Goal: Task Accomplishment & Management: Use online tool/utility

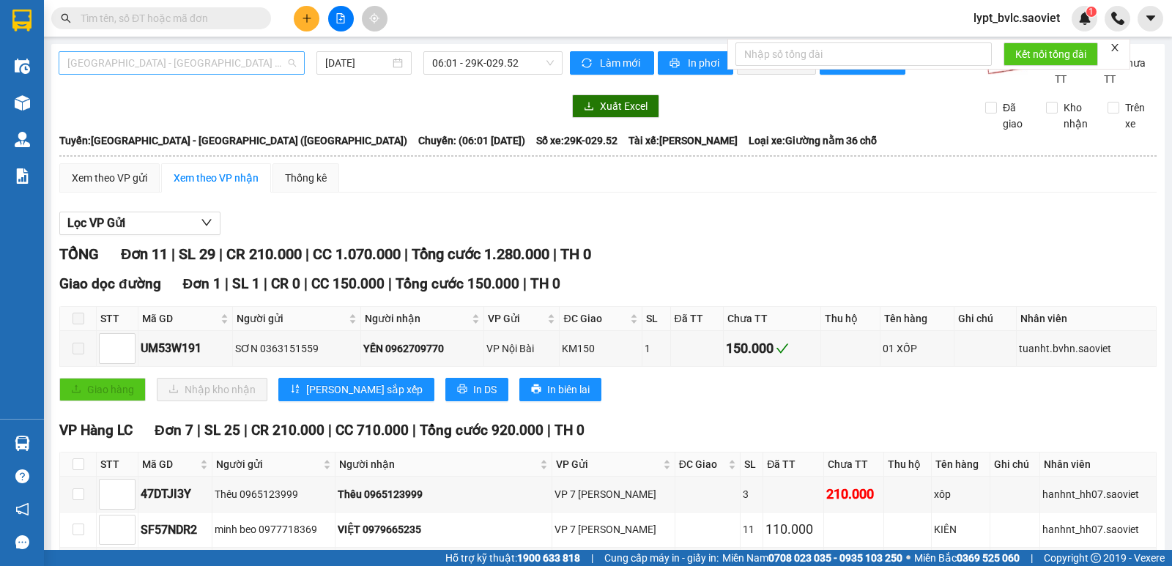
scroll to position [70, 0]
click at [184, 67] on span "[GEOGRAPHIC_DATA] - [GEOGRAPHIC_DATA] ([GEOGRAPHIC_DATA])" at bounding box center [181, 63] width 228 height 22
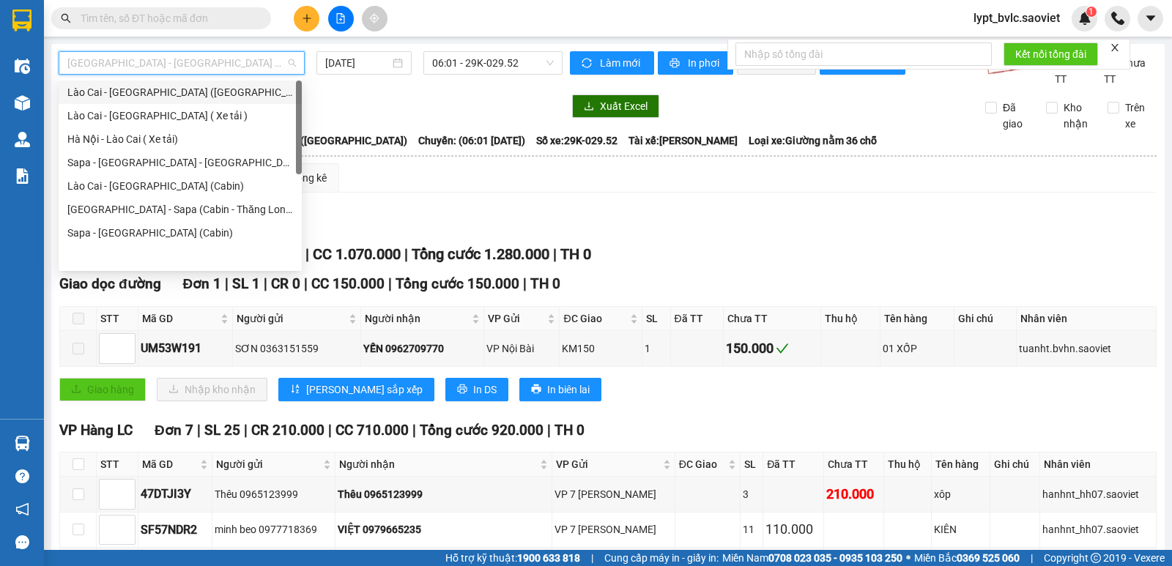
scroll to position [0, 0]
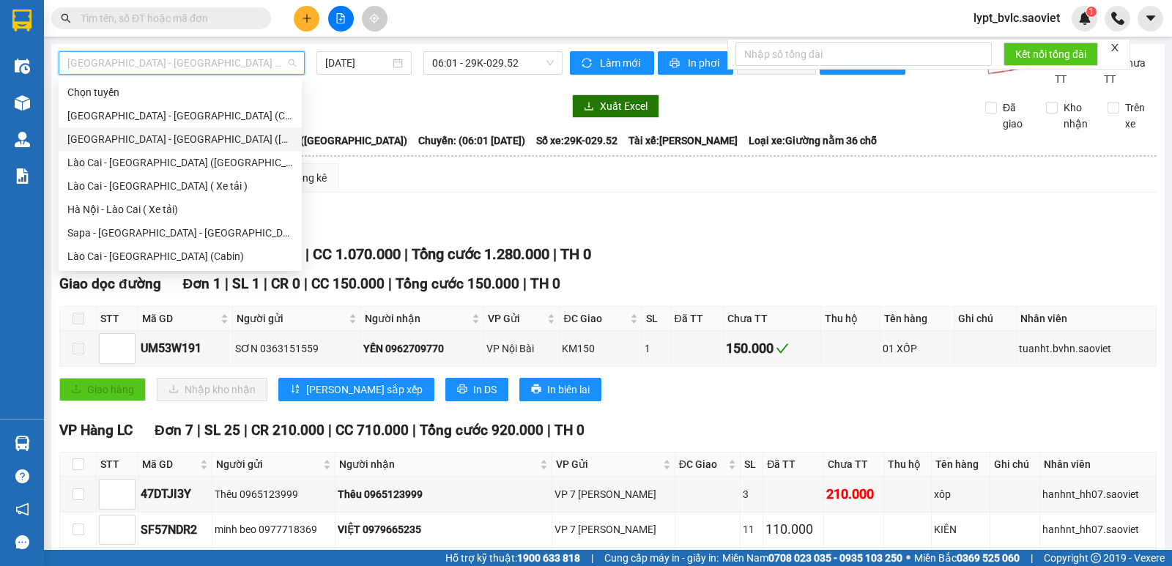
click at [162, 139] on div "[GEOGRAPHIC_DATA] - [GEOGRAPHIC_DATA] ([GEOGRAPHIC_DATA])" at bounding box center [180, 139] width 226 height 16
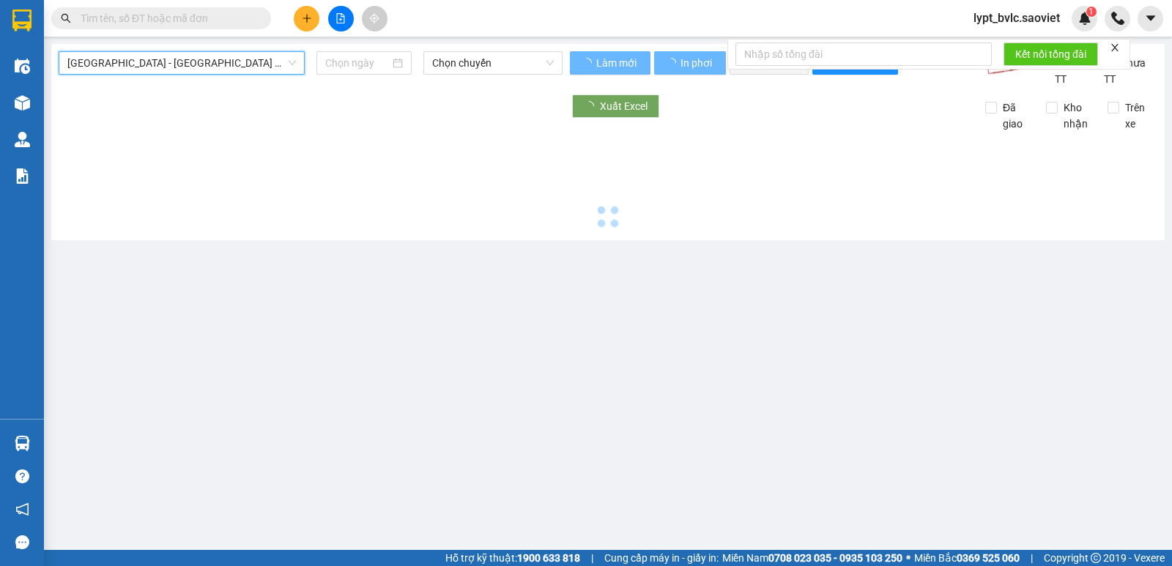
type input "[DATE]"
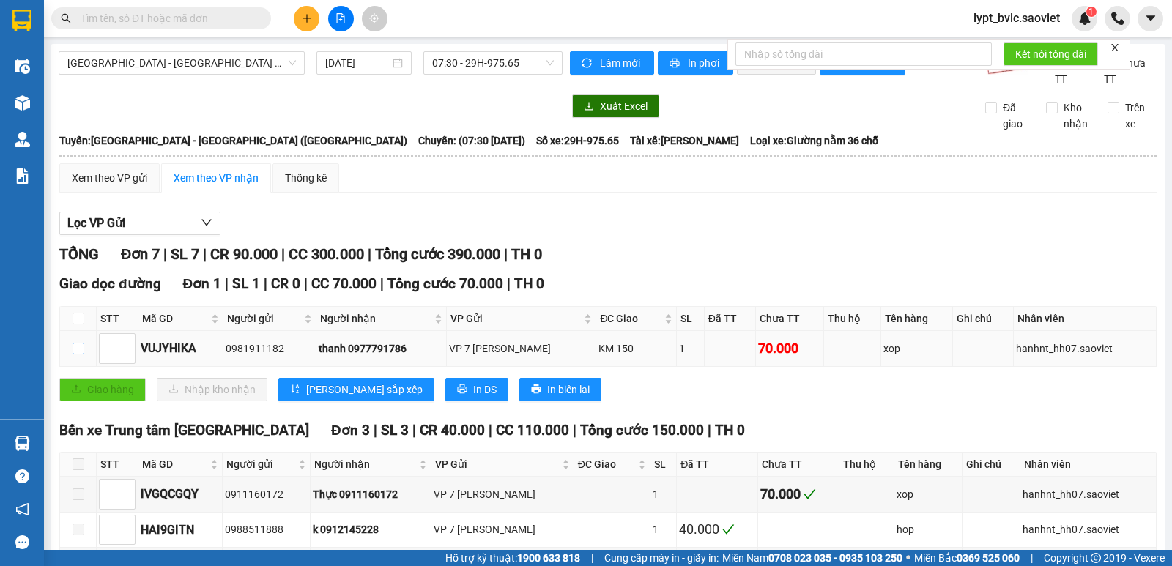
click at [78, 351] on input "checkbox" at bounding box center [78, 349] width 12 height 12
checkbox input "true"
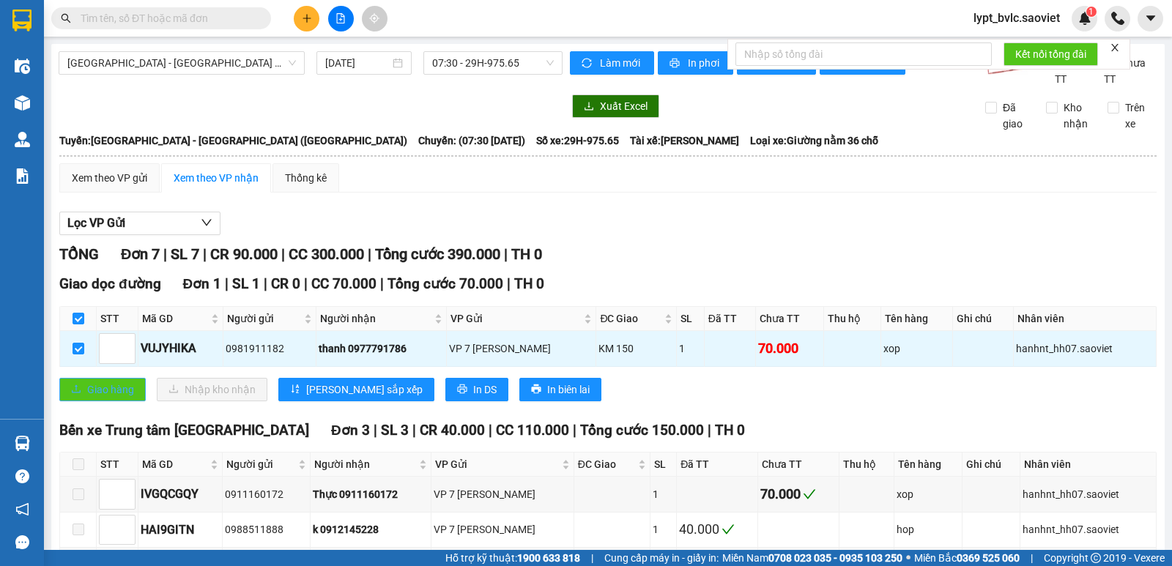
click at [97, 393] on span "Giao hàng" at bounding box center [110, 389] width 47 height 16
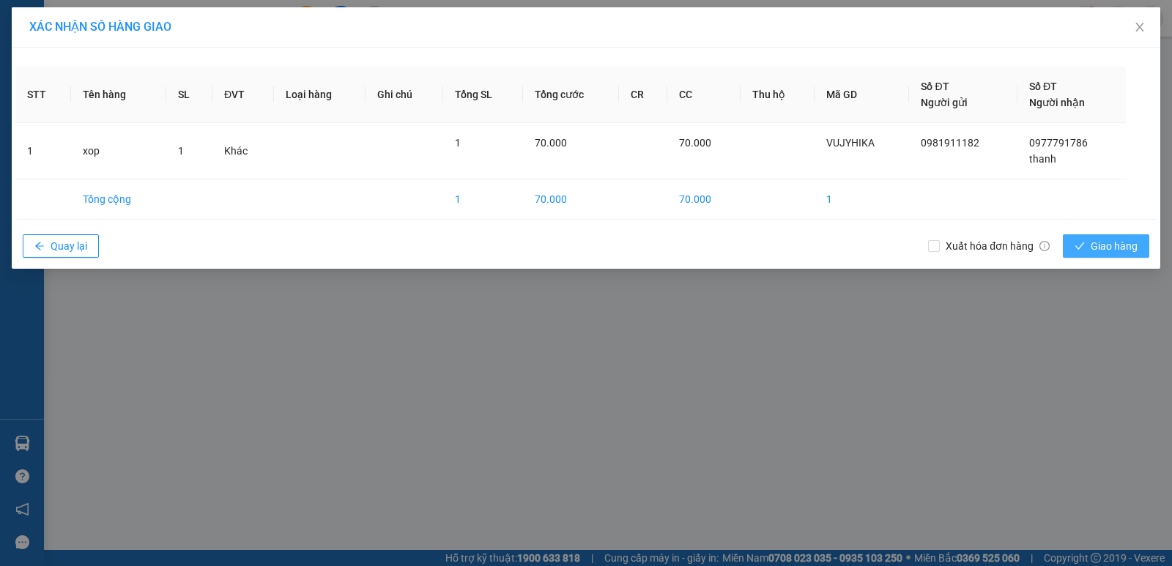
click at [1106, 250] on span "Giao hàng" at bounding box center [1113, 246] width 47 height 16
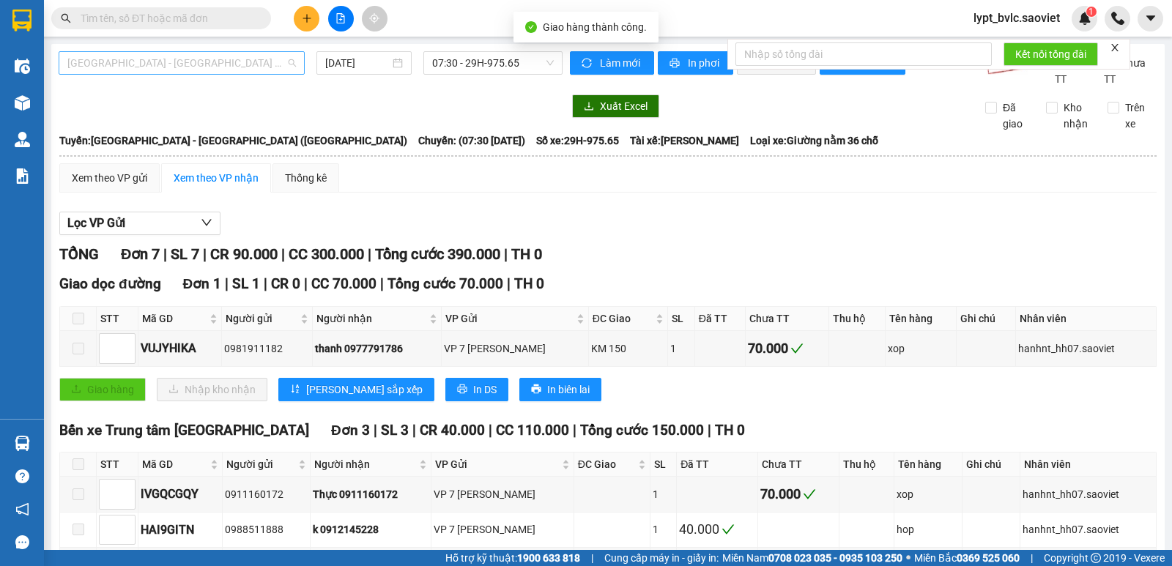
click at [187, 69] on span "[GEOGRAPHIC_DATA] - [GEOGRAPHIC_DATA] ([GEOGRAPHIC_DATA])" at bounding box center [181, 63] width 228 height 22
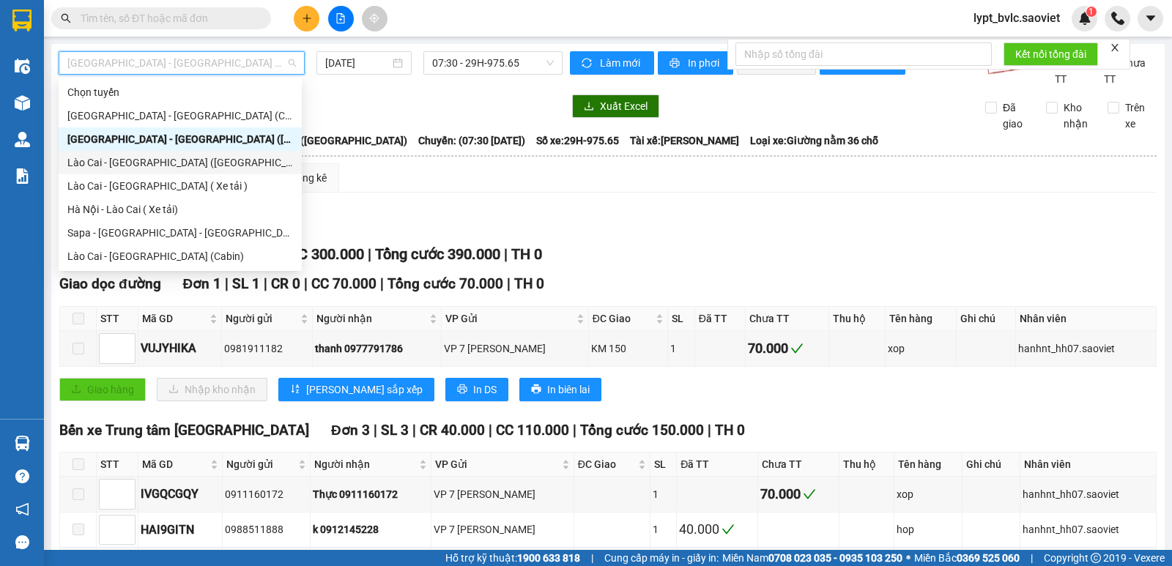
click at [153, 155] on div "Lào Cai - [GEOGRAPHIC_DATA] ([GEOGRAPHIC_DATA])" at bounding box center [180, 163] width 226 height 16
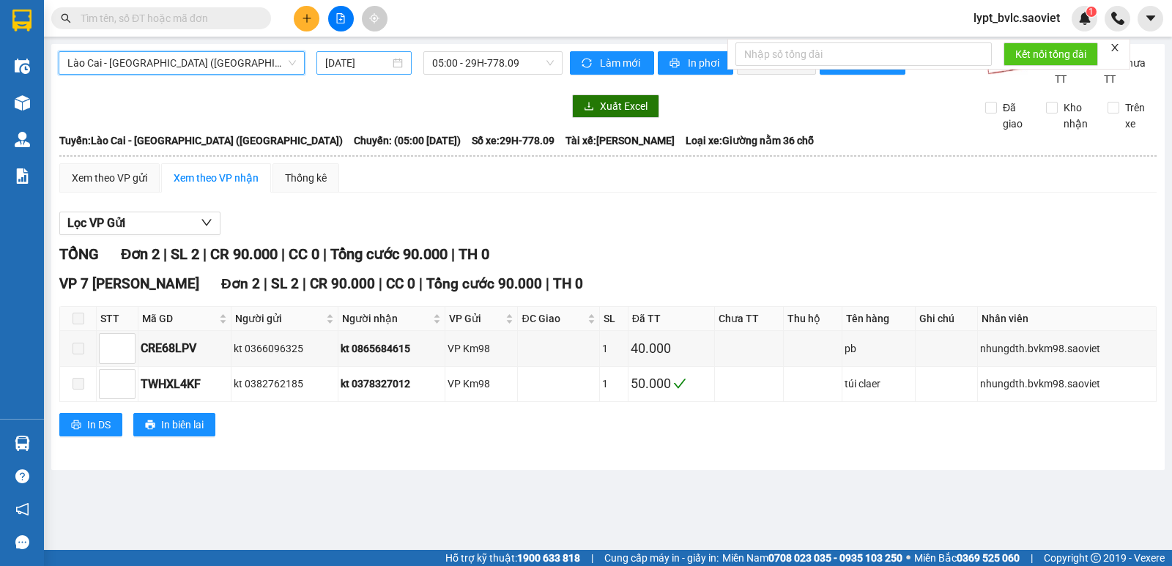
click at [347, 63] on input "[DATE]" at bounding box center [357, 63] width 65 height 16
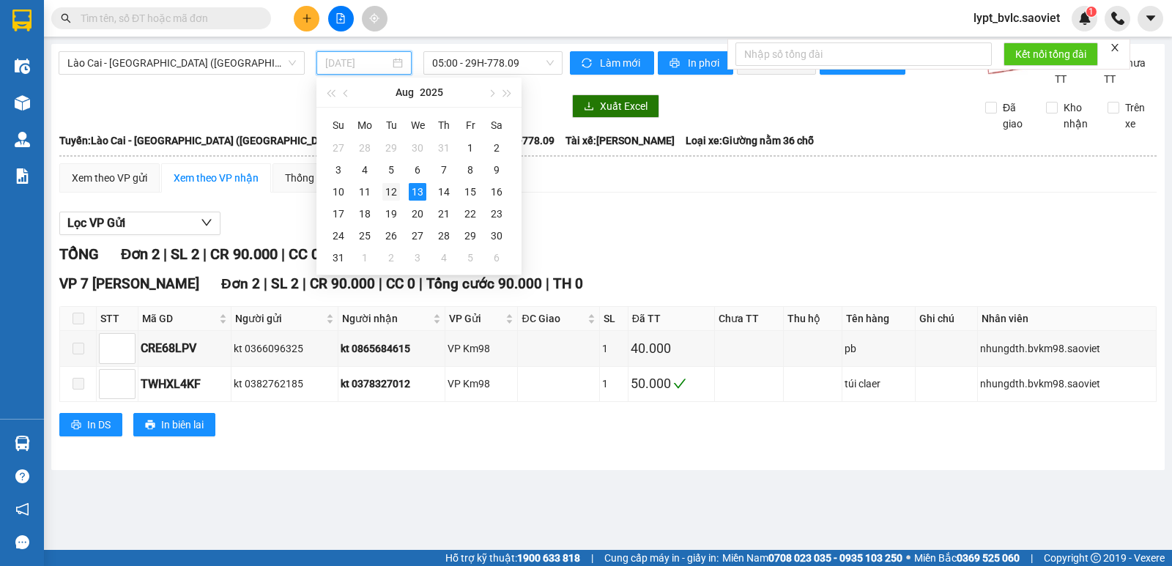
click at [388, 190] on div "12" at bounding box center [391, 192] width 18 height 18
type input "[DATE]"
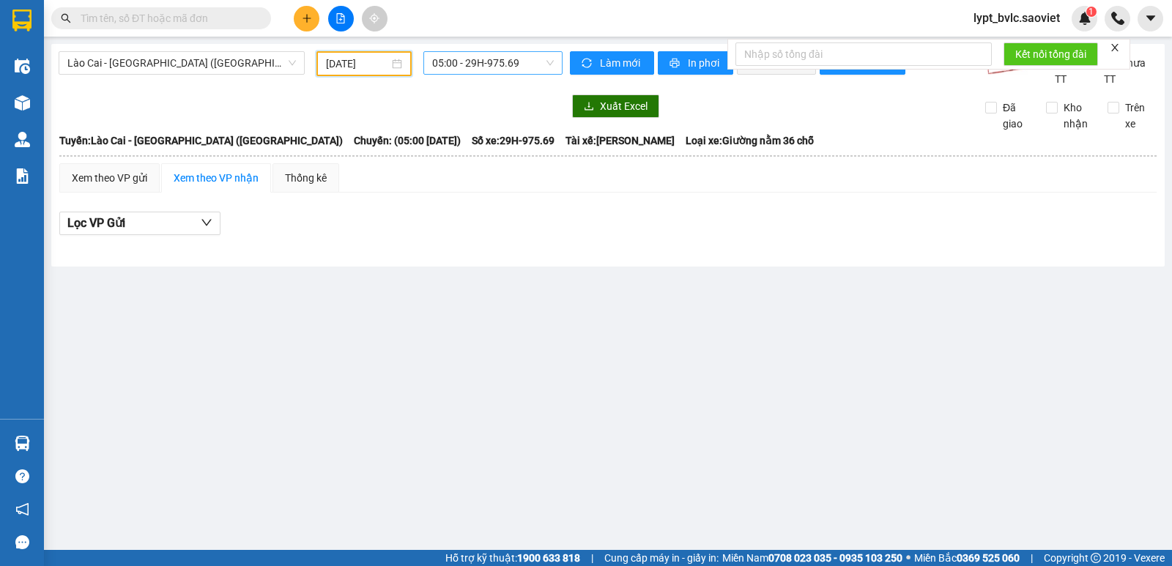
click at [497, 62] on span "05:00 - 29H-975.69" at bounding box center [492, 63] width 121 height 22
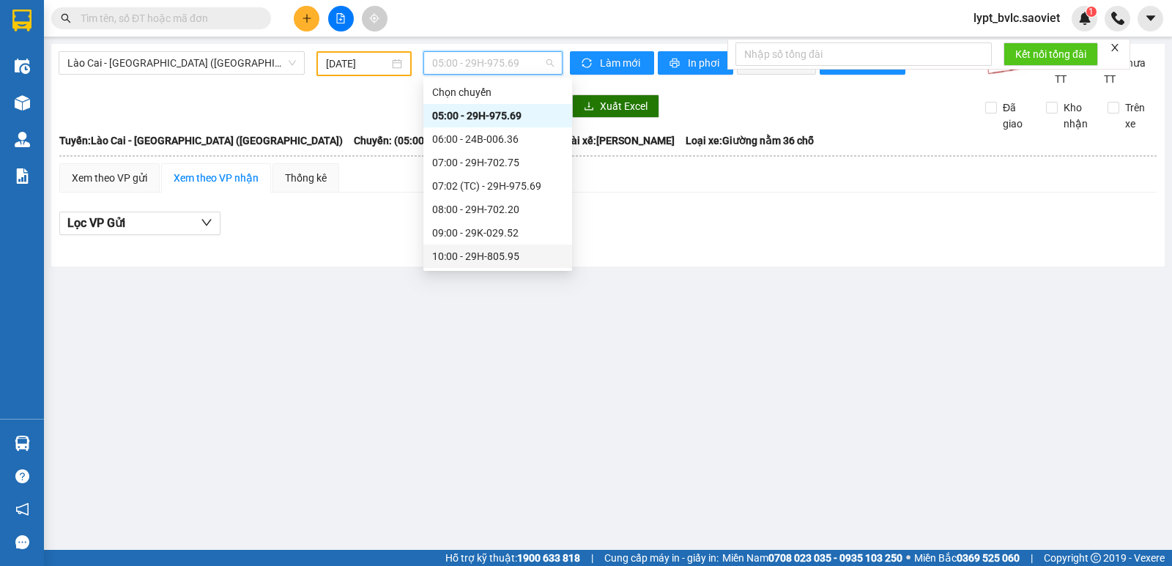
scroll to position [164, 0]
click at [480, 232] on div "18:30 - 24B-006.78" at bounding box center [497, 233] width 131 height 16
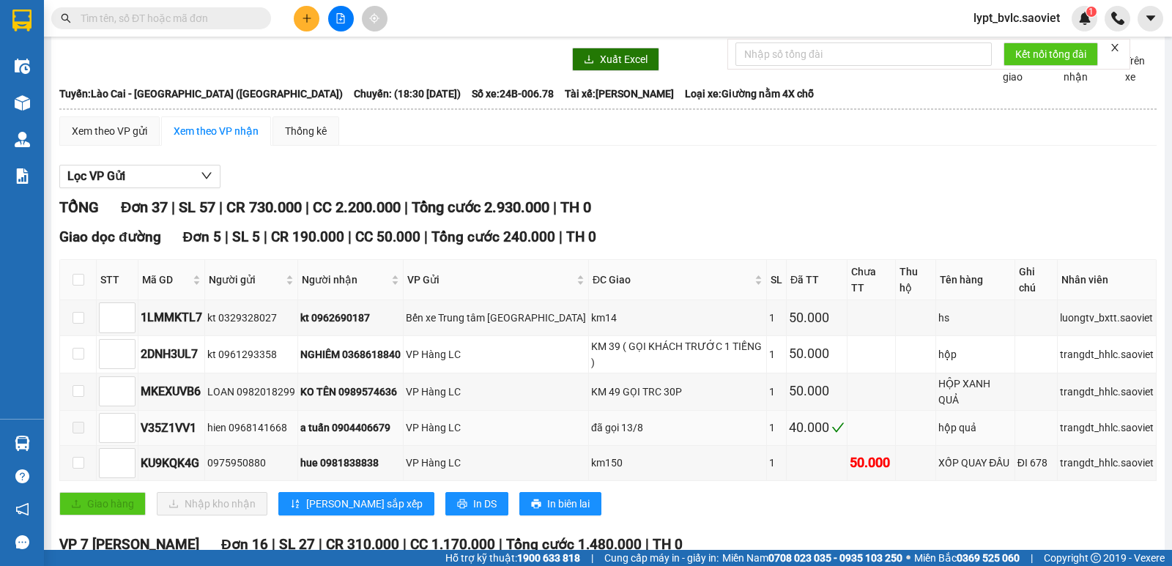
scroll to position [73, 0]
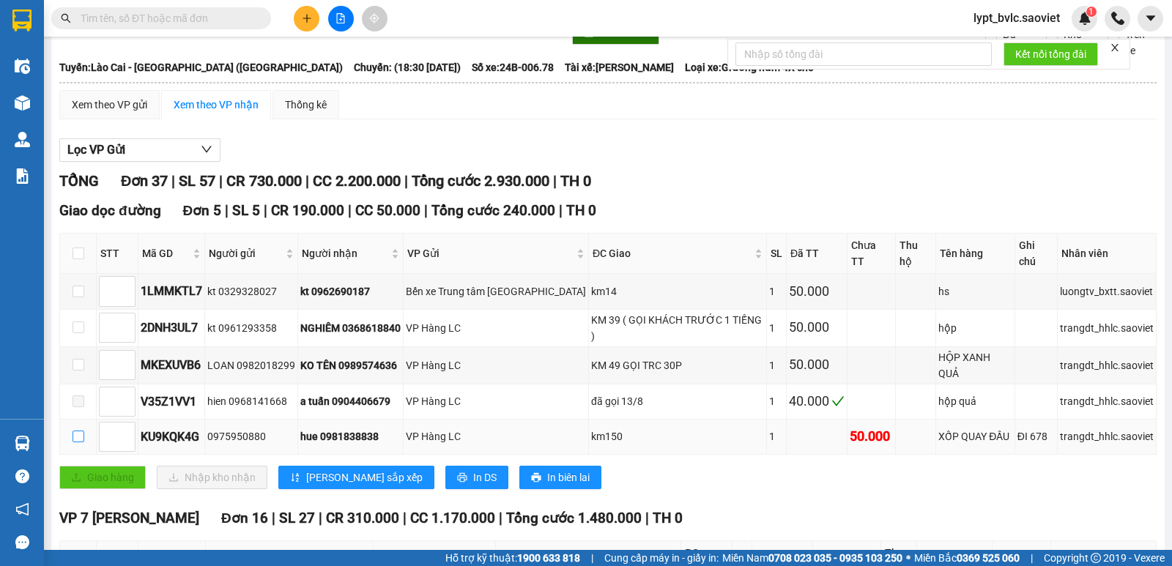
click at [81, 431] on input "checkbox" at bounding box center [78, 437] width 12 height 12
checkbox input "true"
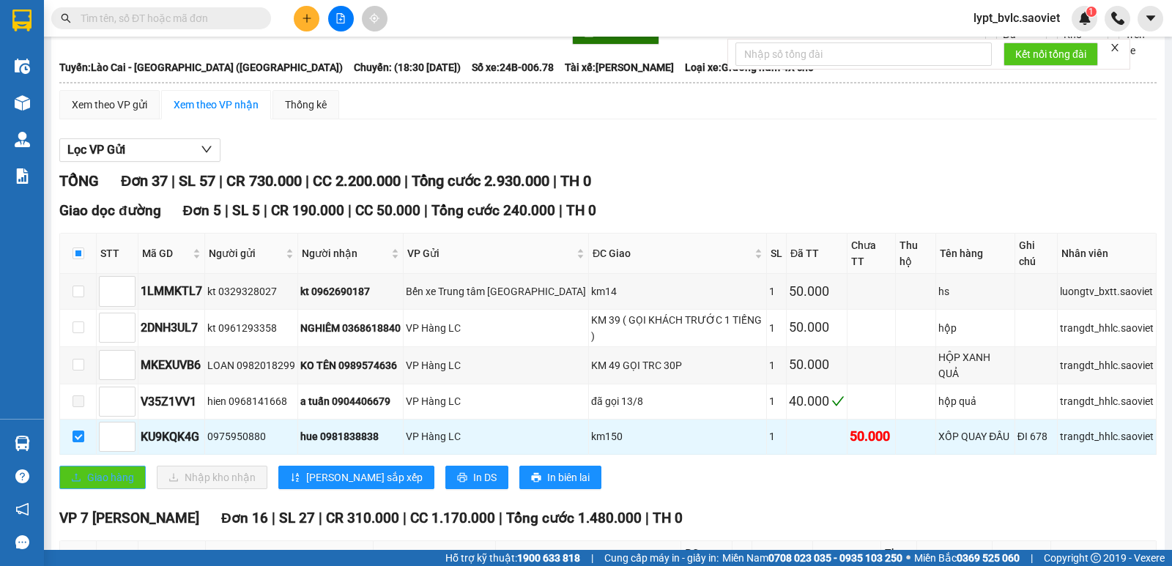
click at [87, 469] on span "Giao hàng" at bounding box center [110, 477] width 47 height 16
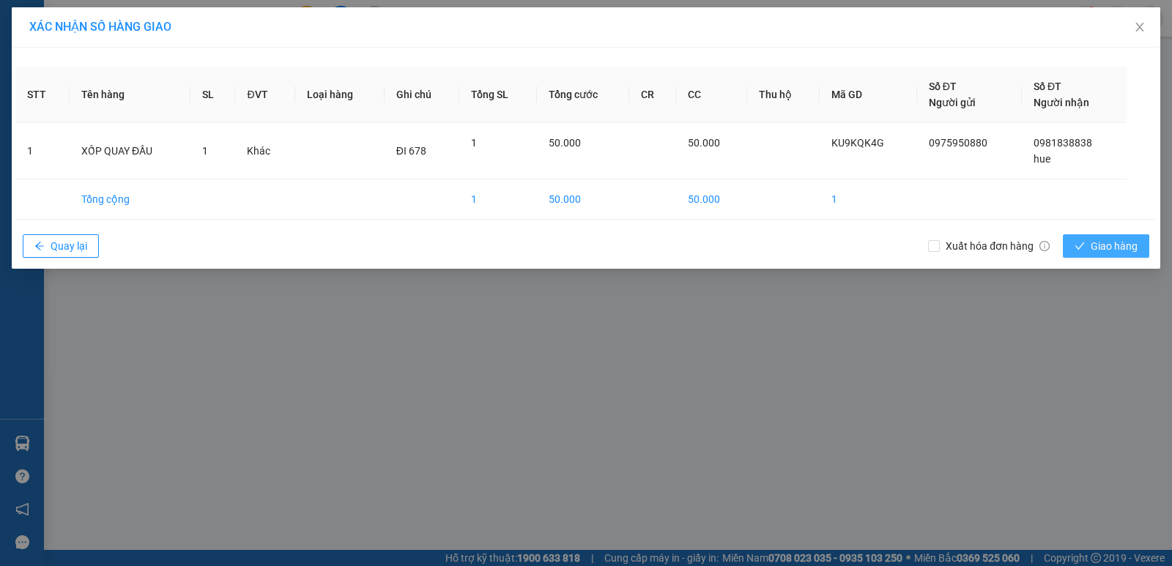
click at [1095, 235] on button "Giao hàng" at bounding box center [1105, 245] width 86 height 23
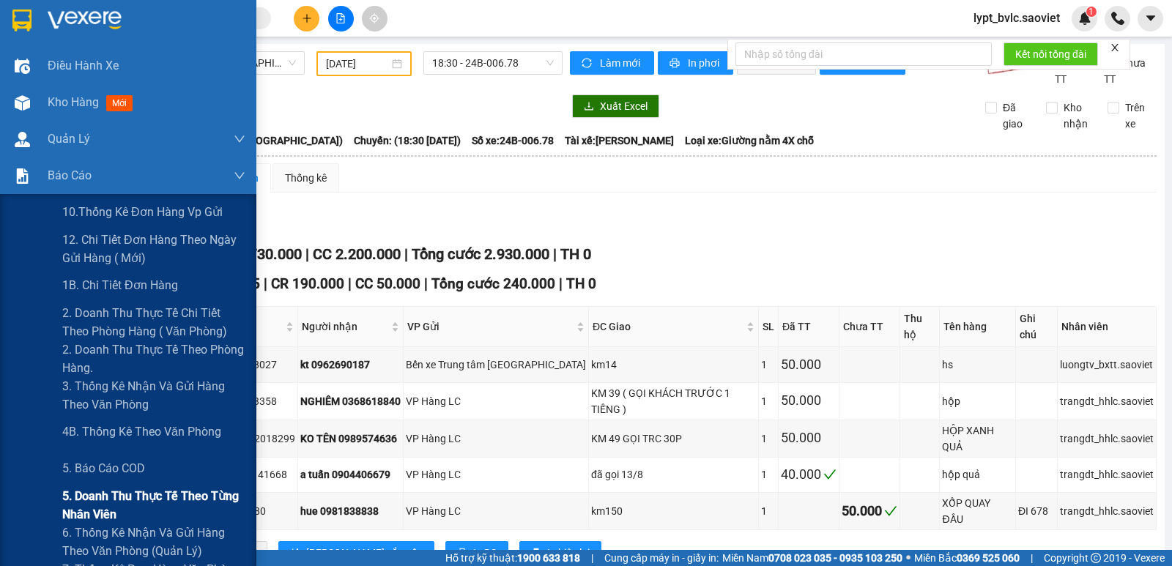
click at [157, 495] on span "5. Doanh thu thực tế theo từng nhân viên" at bounding box center [153, 505] width 183 height 37
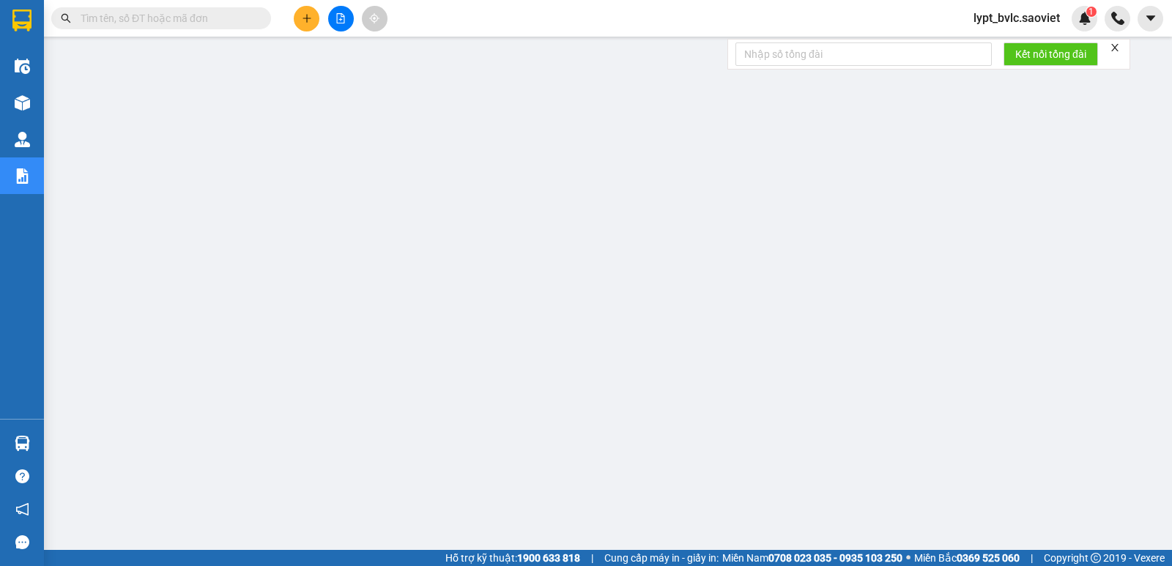
click at [1120, 45] on icon "close" at bounding box center [1114, 47] width 10 height 10
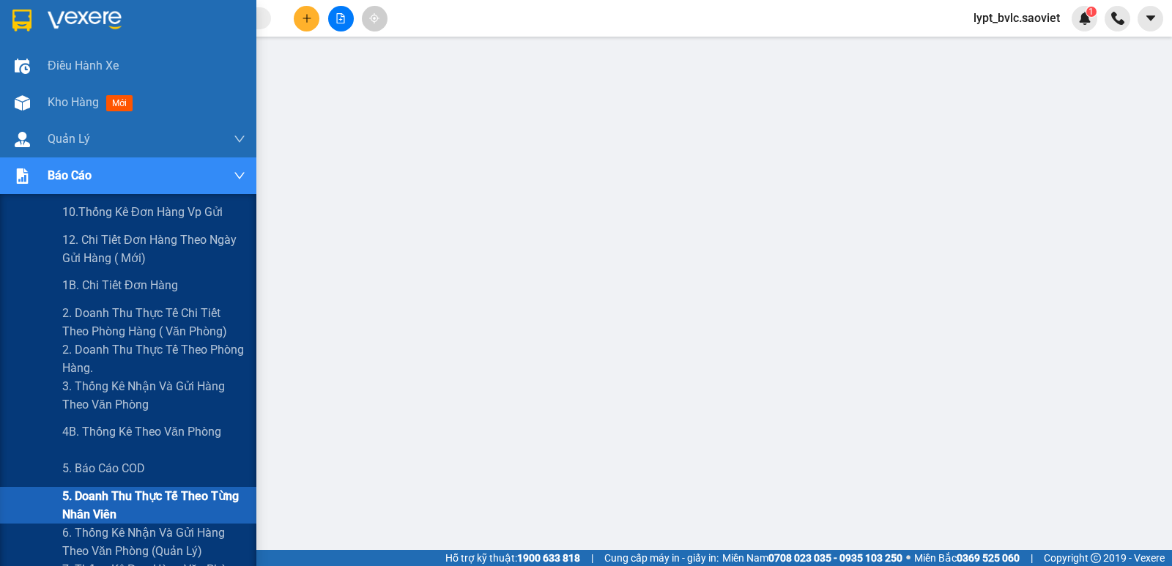
click at [121, 498] on span "5. Doanh thu thực tế theo từng nhân viên" at bounding box center [153, 505] width 183 height 37
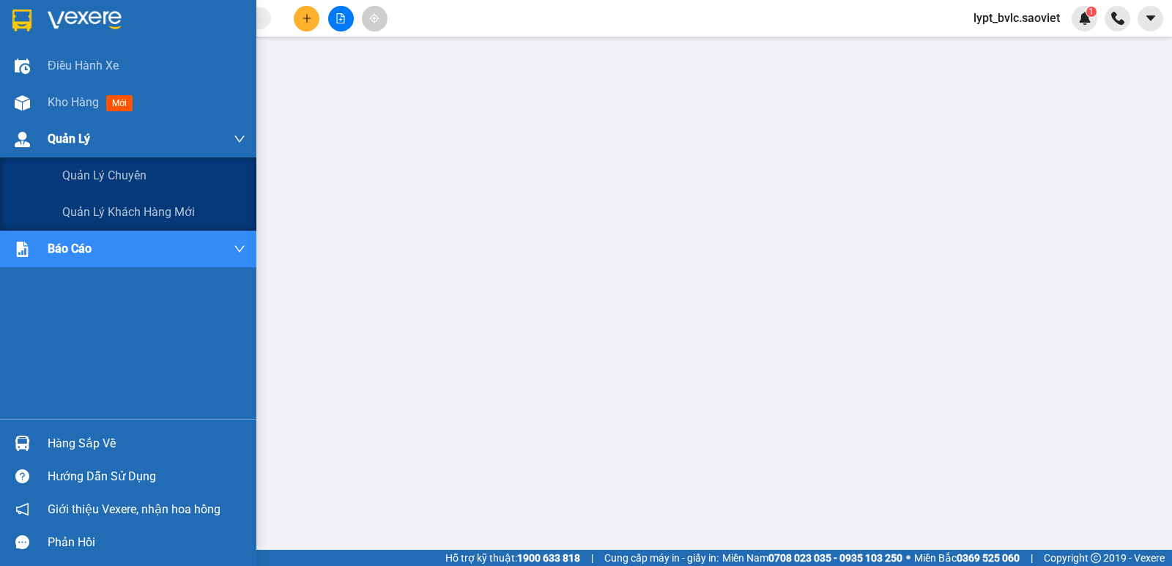
click at [43, 141] on div "Quản Lý" at bounding box center [128, 139] width 256 height 37
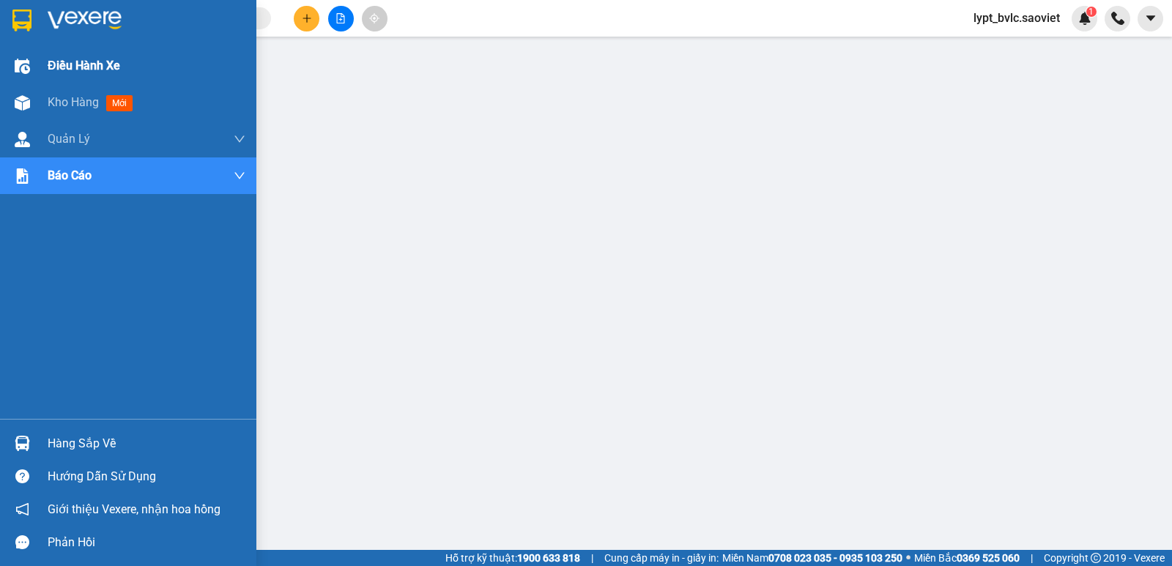
click at [21, 71] on img at bounding box center [22, 66] width 15 height 15
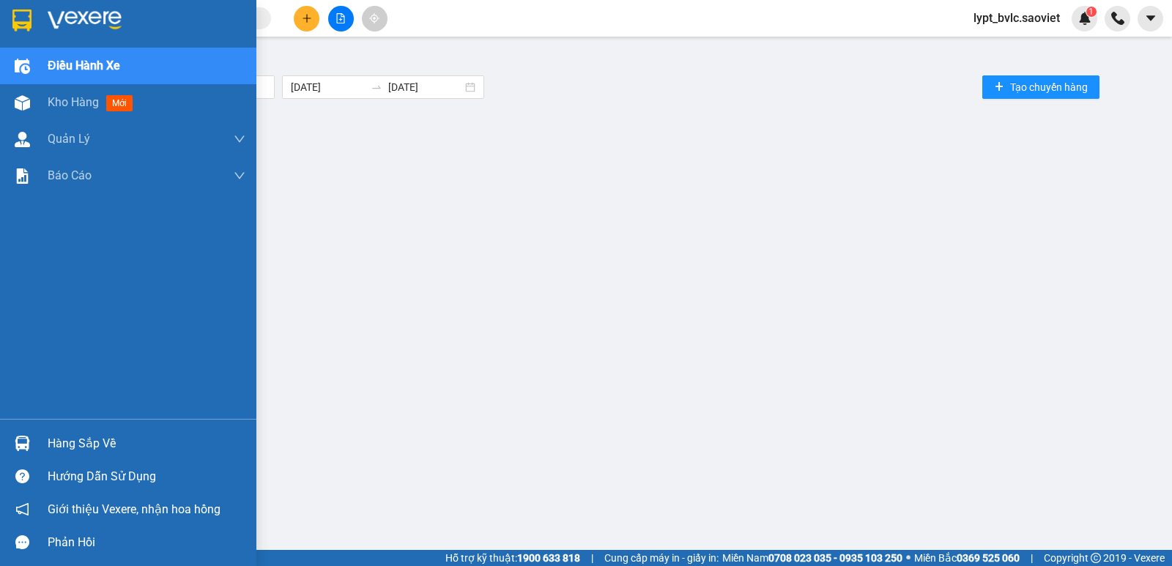
click at [98, 68] on span "Điều hành xe" at bounding box center [84, 65] width 72 height 18
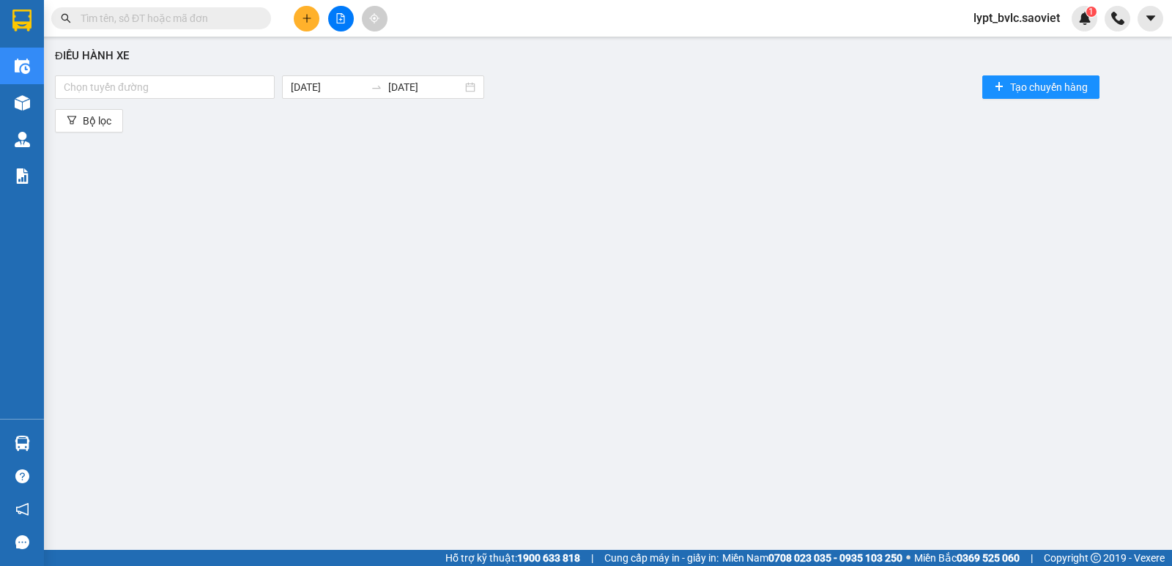
click at [418, 238] on div "Điều hành xe Chọn tuyến đường [DATE] [DATE] Tạo chuyến hàng Bộ lọc" at bounding box center [607, 290] width 1113 height 493
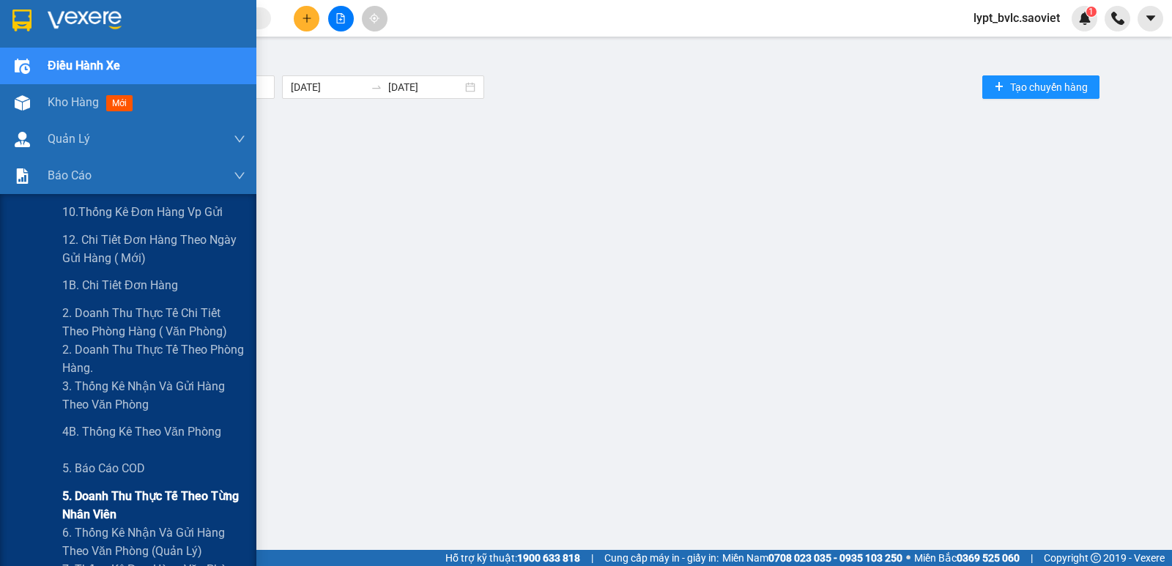
click at [149, 502] on span "5. Doanh thu thực tế theo từng nhân viên" at bounding box center [153, 505] width 183 height 37
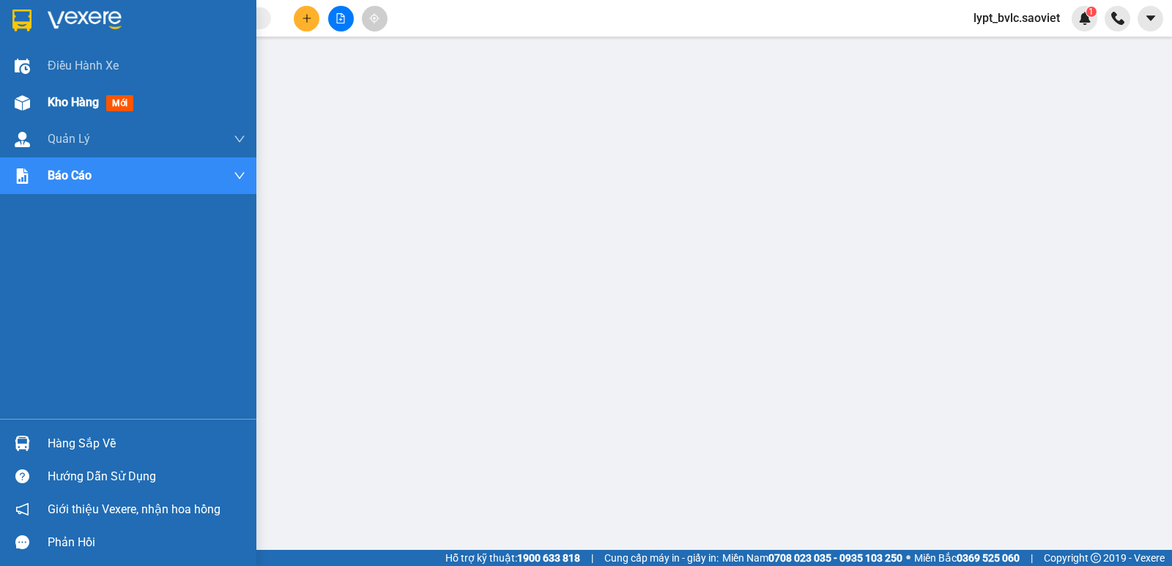
click at [29, 95] on img at bounding box center [22, 102] width 15 height 15
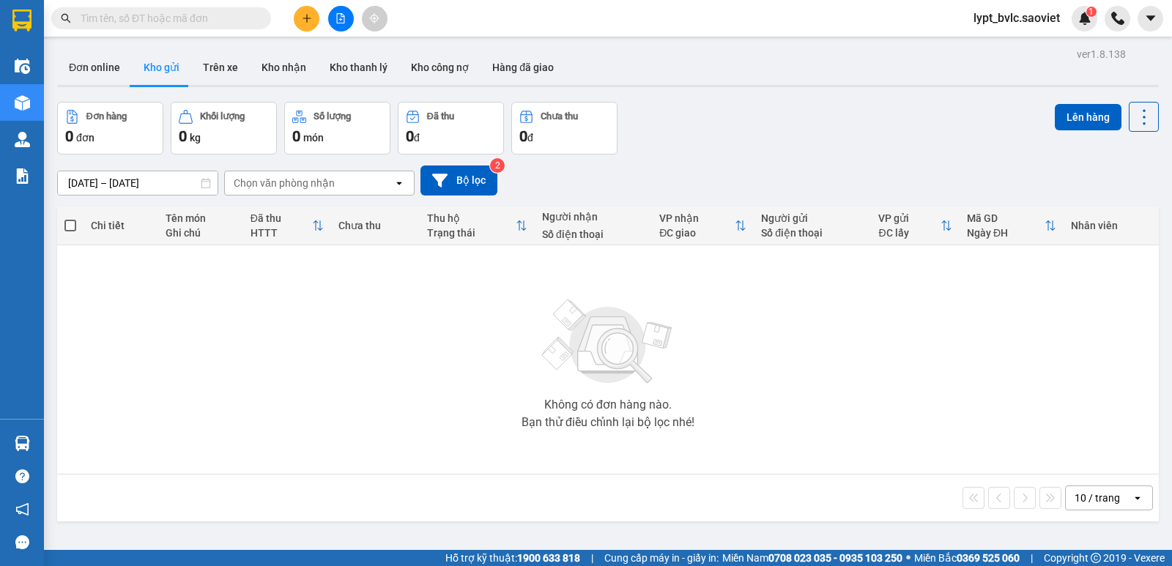
drag, startPoint x: 566, startPoint y: 313, endPoint x: 526, endPoint y: 302, distance: 40.8
click at [565, 313] on img at bounding box center [608, 342] width 146 height 103
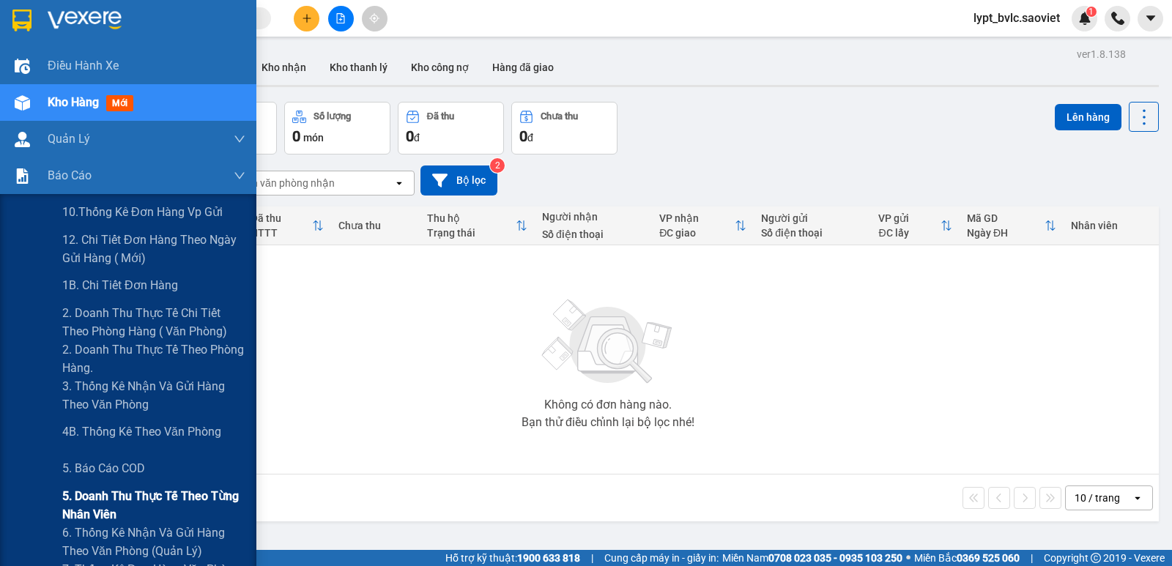
click at [165, 488] on span "5. Doanh thu thực tế theo từng nhân viên" at bounding box center [153, 505] width 183 height 37
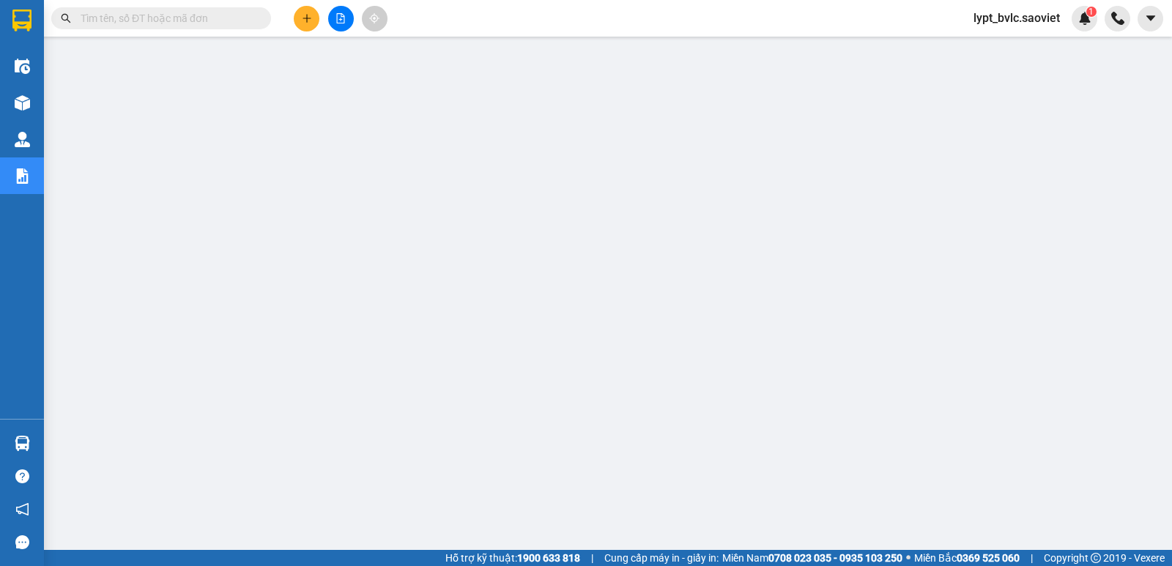
click at [1008, 21] on span "lypt_bvlc.saoviet" at bounding box center [1016, 18] width 110 height 18
drag, startPoint x: 1011, startPoint y: 44, endPoint x: 1010, endPoint y: 53, distance: 9.6
click at [1010, 53] on li "Đăng xuất" at bounding box center [1016, 45] width 111 height 23
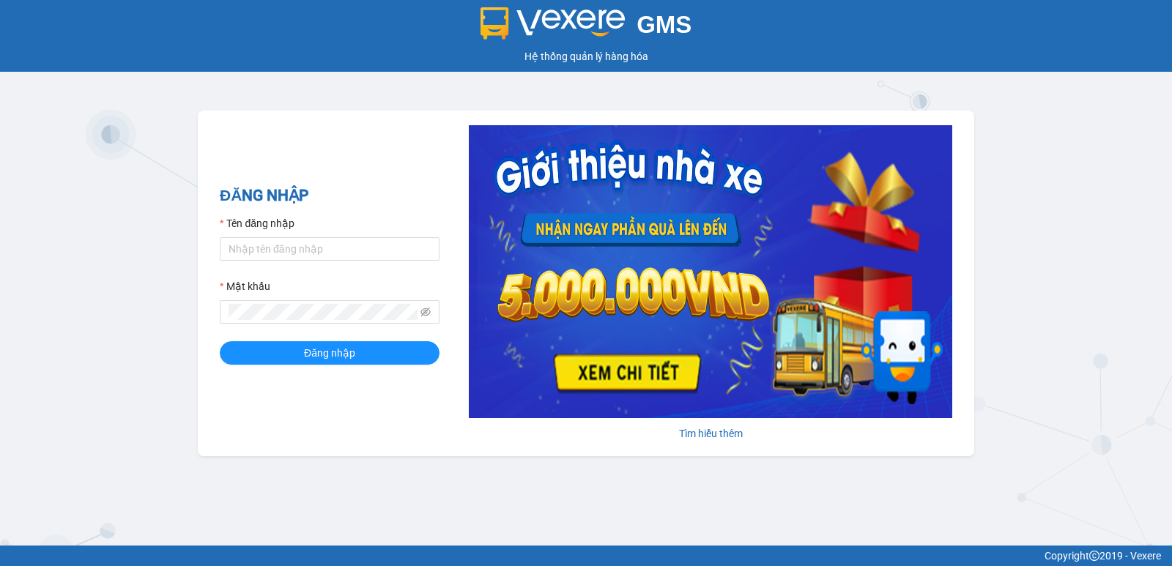
click at [564, 565] on footer "Copyright 2019 - Vexere" at bounding box center [586, 556] width 1172 height 21
